Goal: Check status

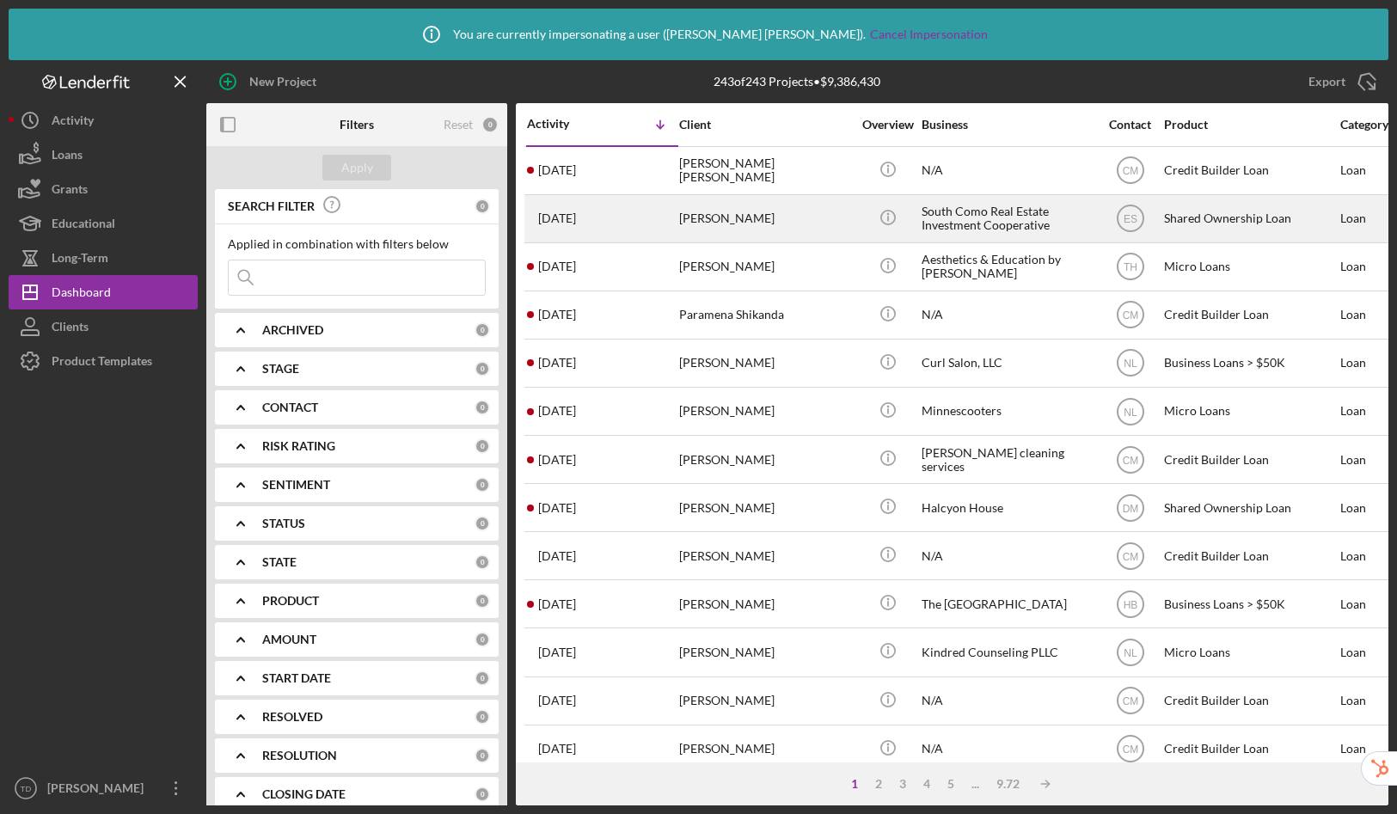
click at [1035, 229] on div "South Como Real Estate Investment Cooperative" at bounding box center [1007, 219] width 172 height 46
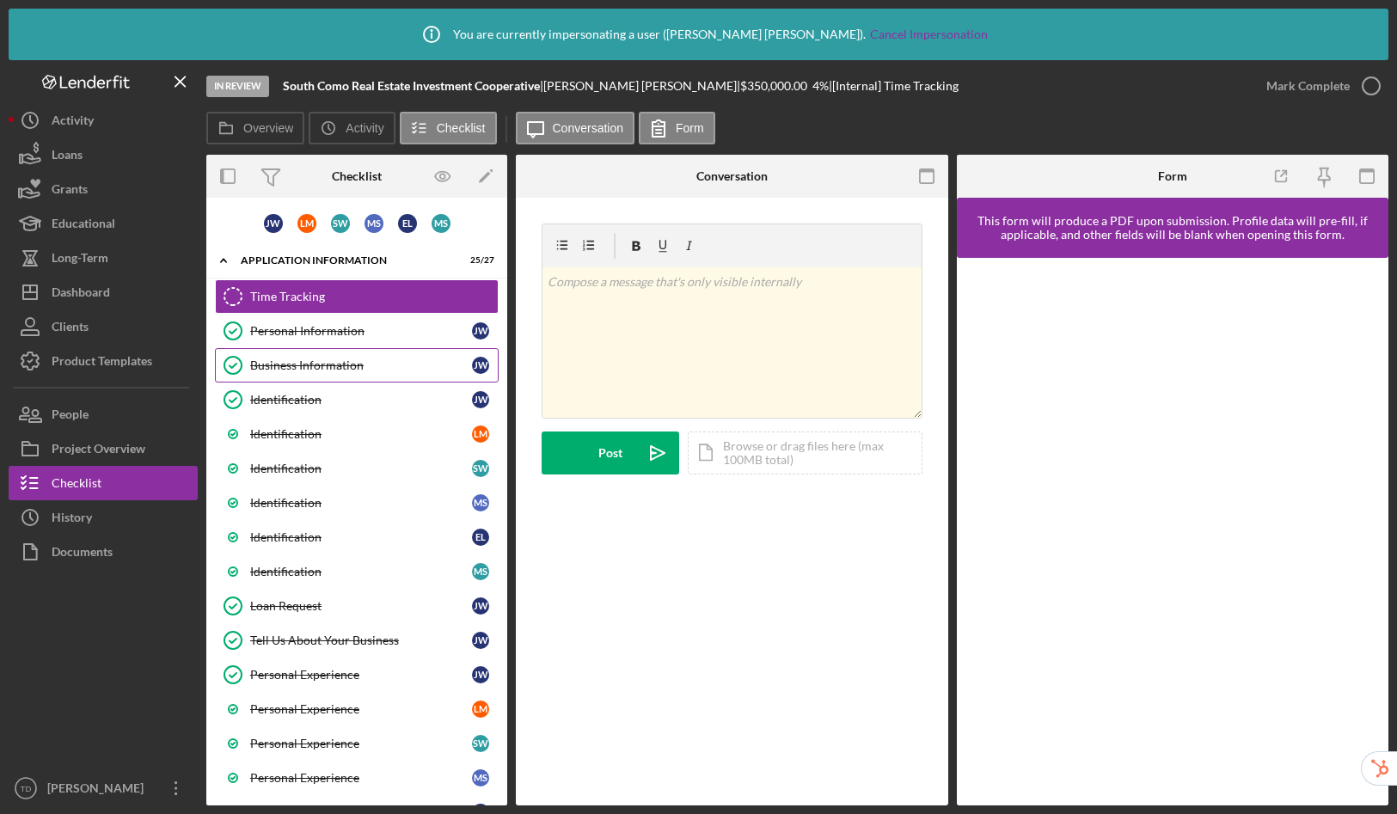
click at [366, 368] on div "Business Information" at bounding box center [361, 365] width 222 height 14
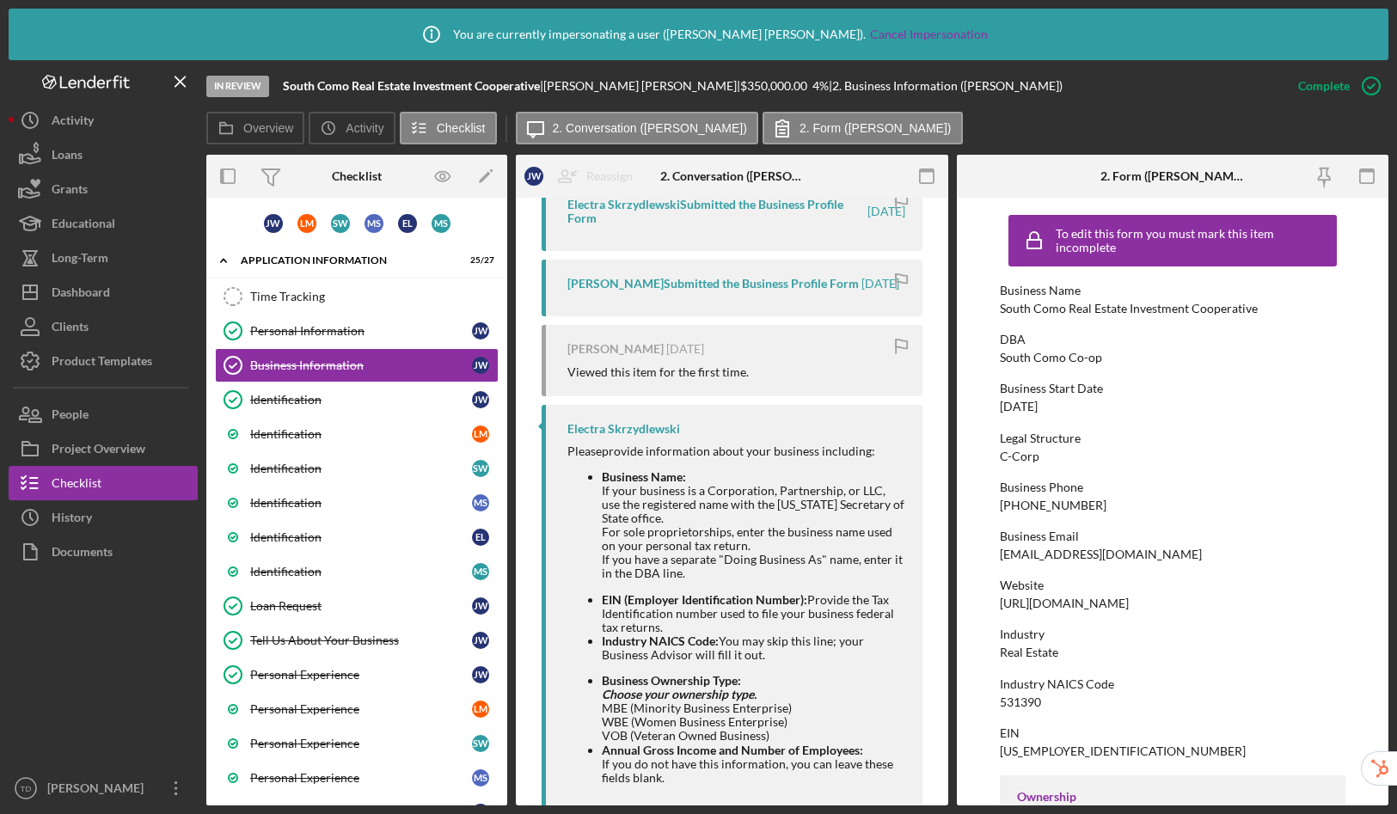
scroll to position [731, 0]
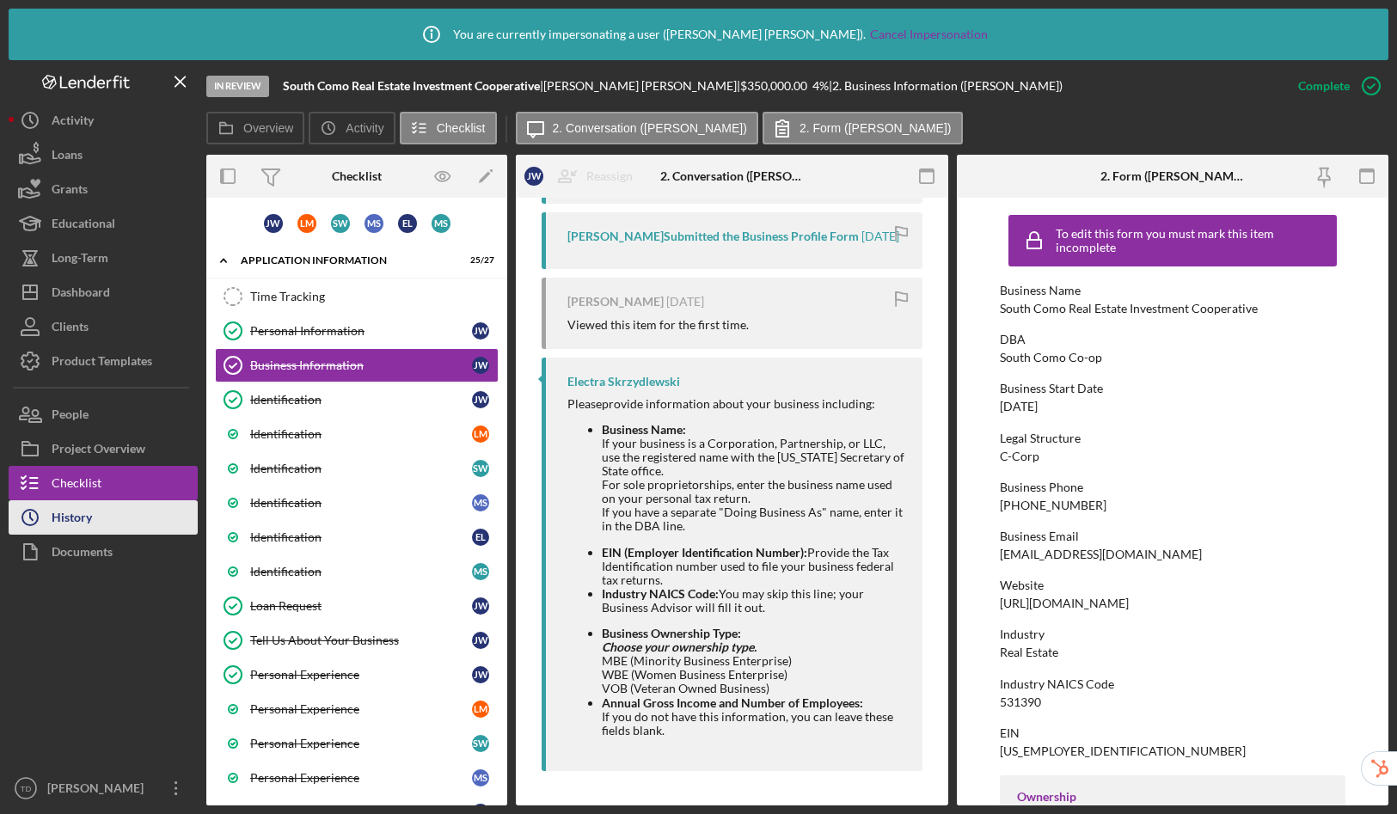
click at [87, 529] on div "History" at bounding box center [72, 519] width 40 height 39
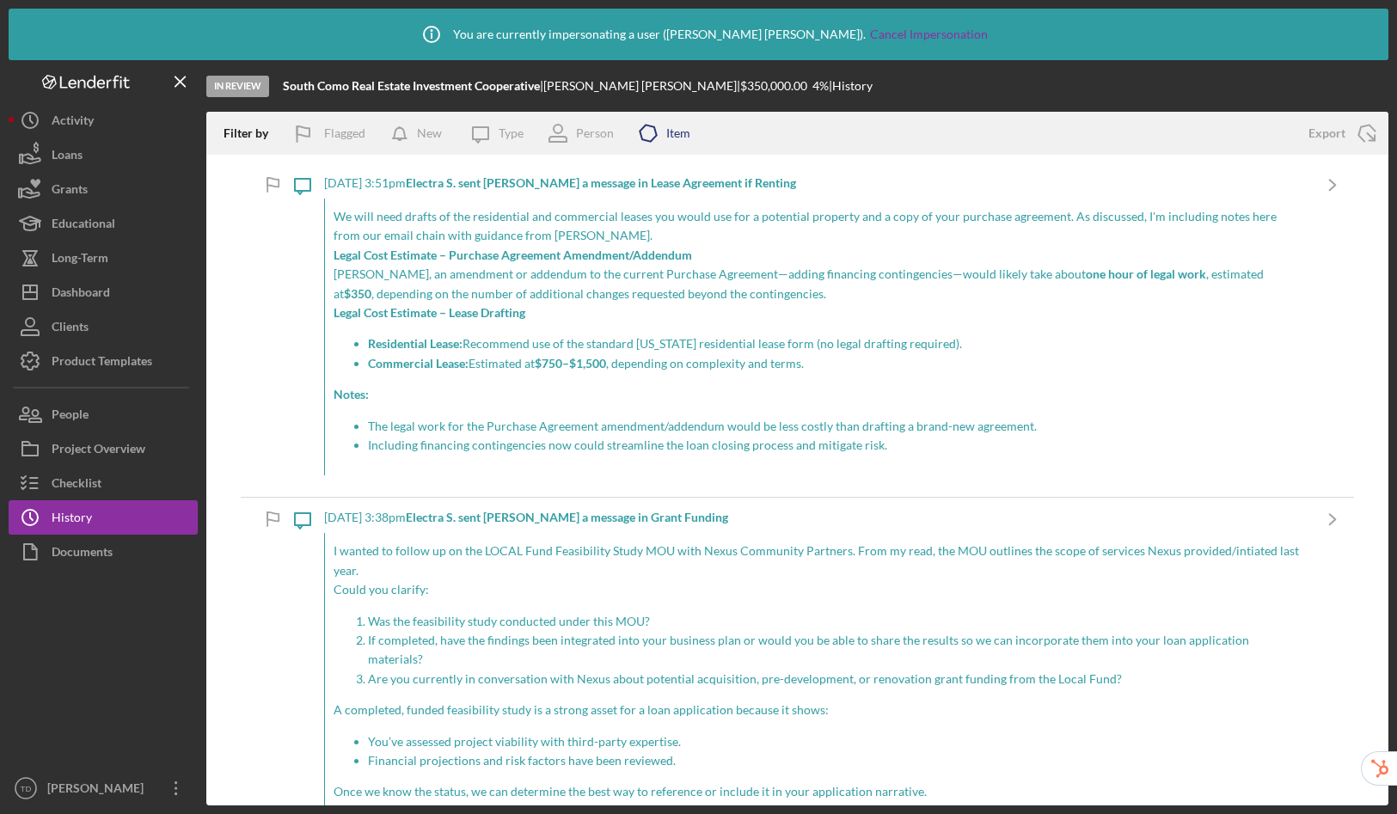
click at [650, 140] on polygon at bounding box center [648, 133] width 19 height 21
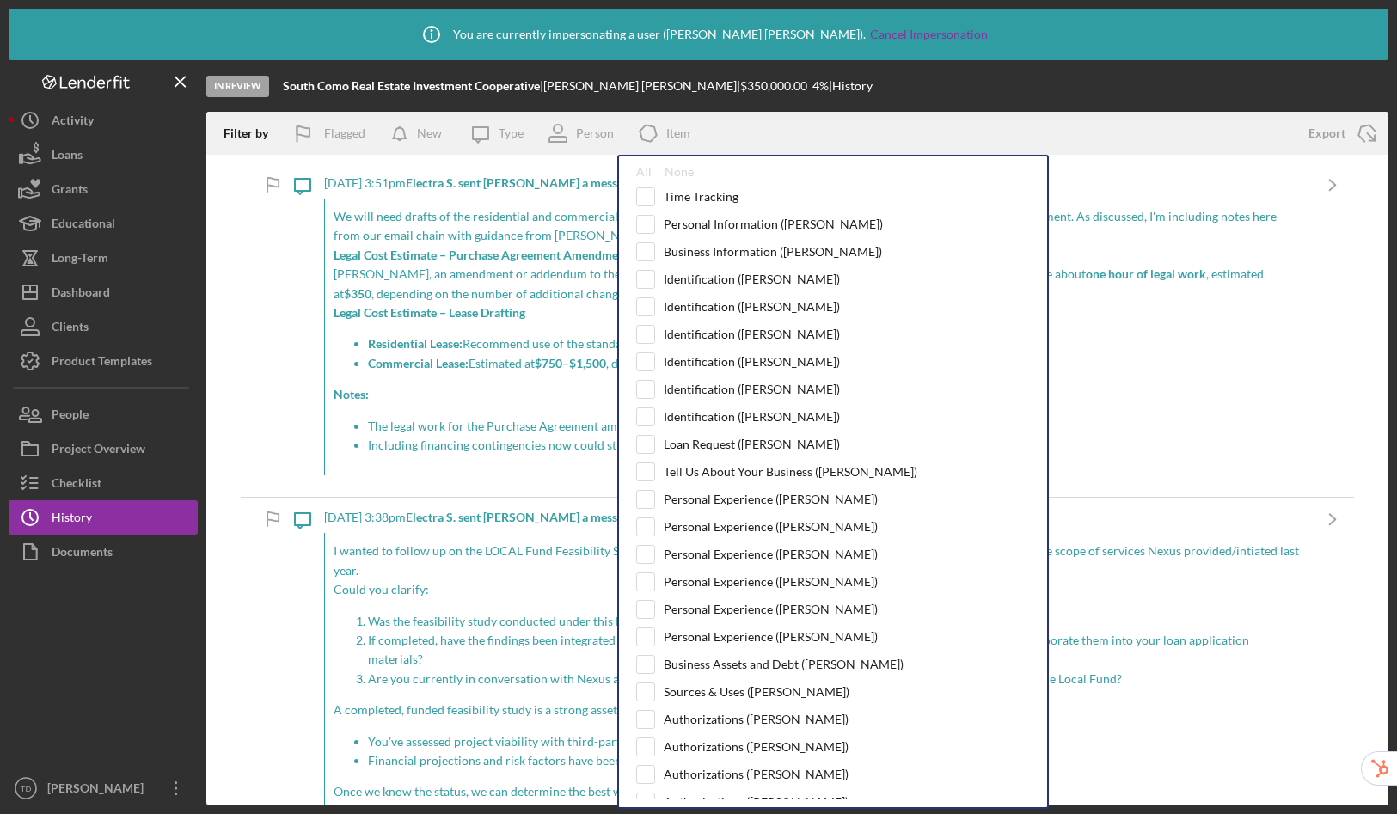
click at [867, 118] on div "Filter by Flagged New Icon/Message Type Person Icon/Product Item All None Time …" at bounding box center [748, 133] width 1085 height 43
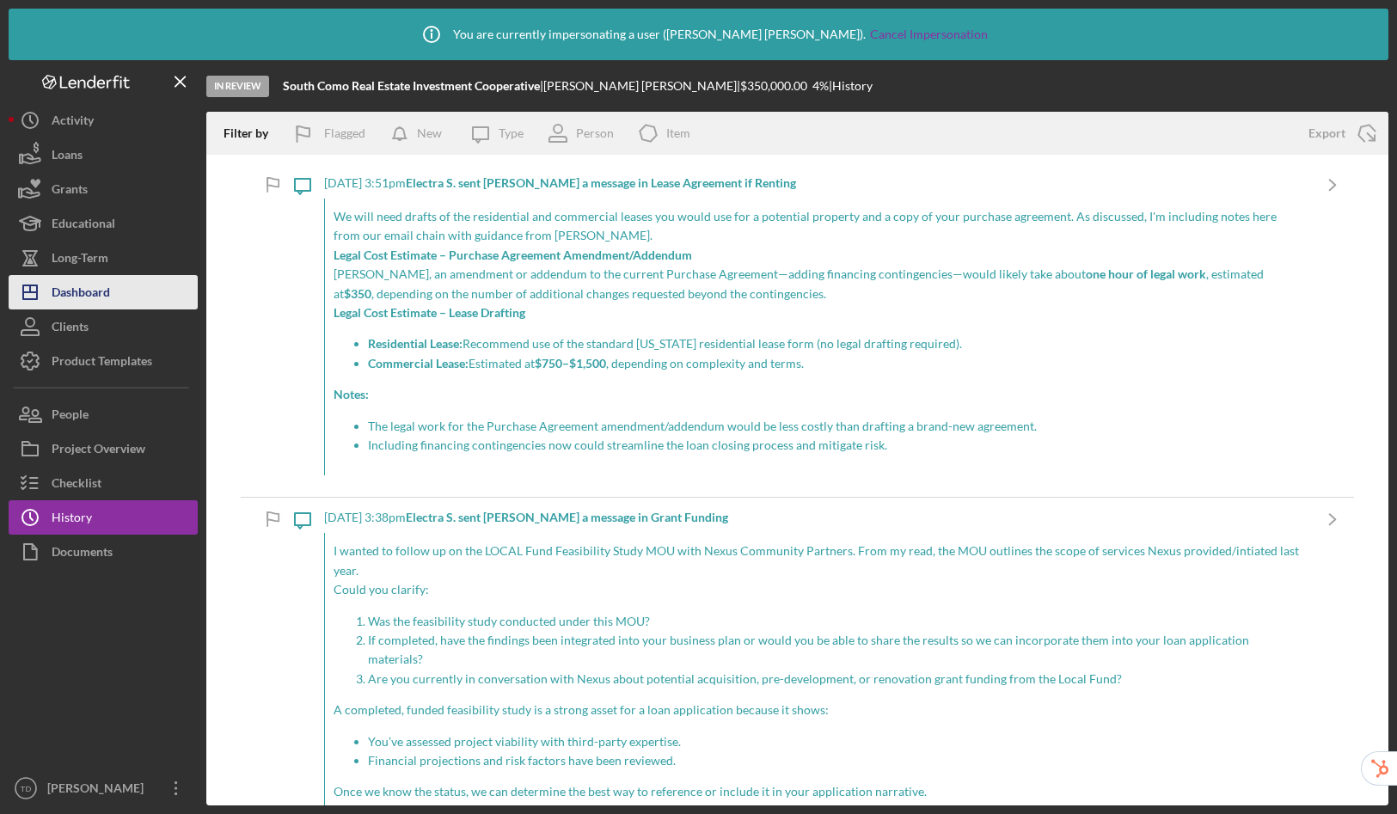
click at [116, 294] on button "Icon/Dashboard Dashboard" at bounding box center [103, 292] width 189 height 34
